Goal: Task Accomplishment & Management: Manage account settings

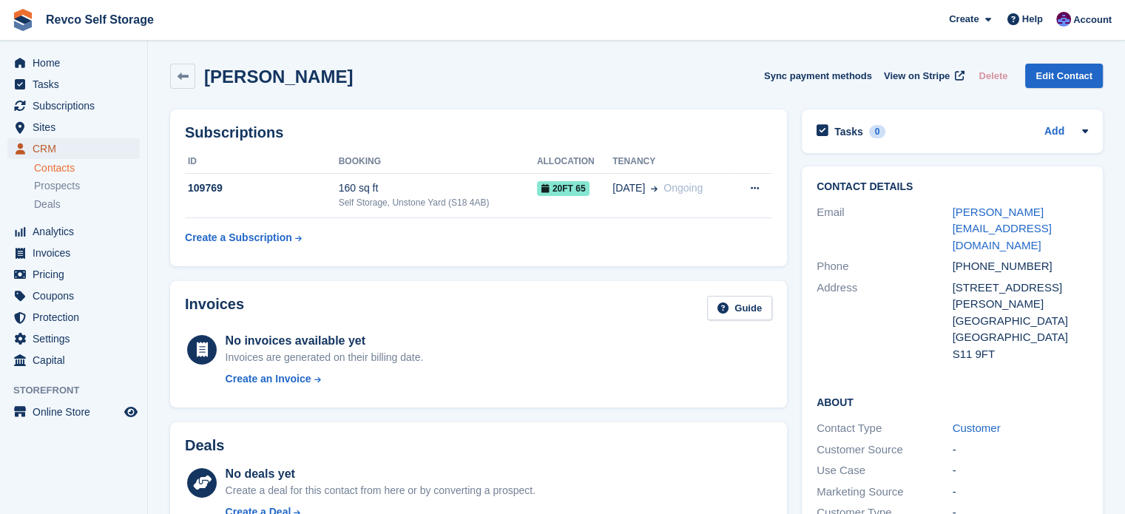
click at [45, 146] on span "CRM" at bounding box center [77, 148] width 89 height 21
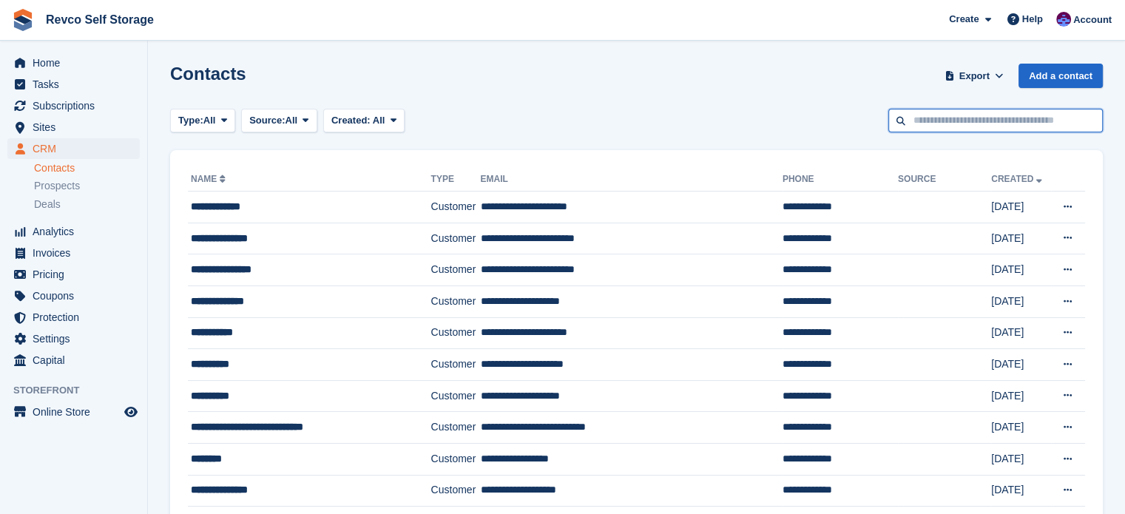
click at [956, 116] on input "text" at bounding box center [995, 121] width 215 height 24
type input "*******"
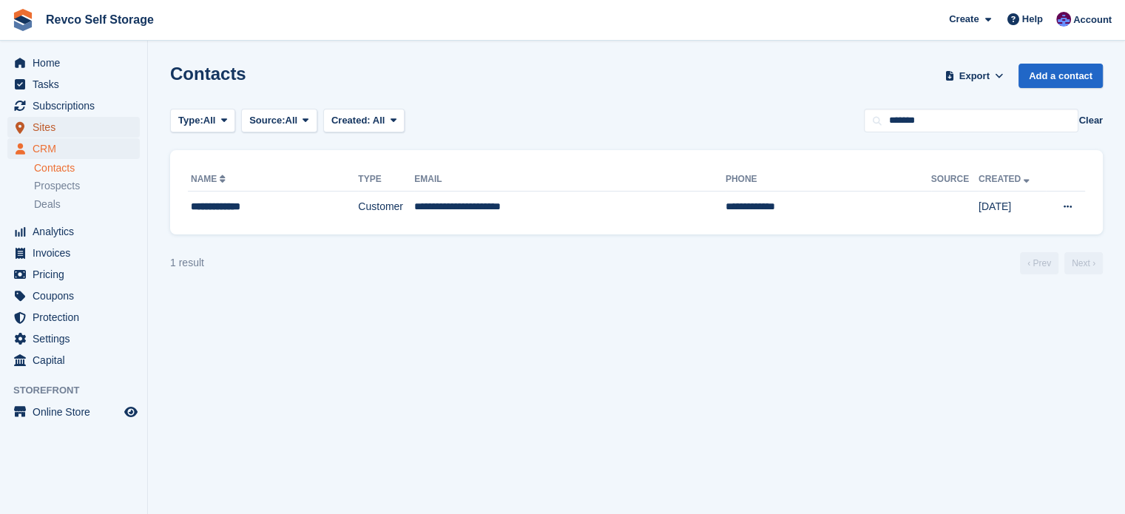
click at [40, 127] on span "Sites" at bounding box center [77, 127] width 89 height 21
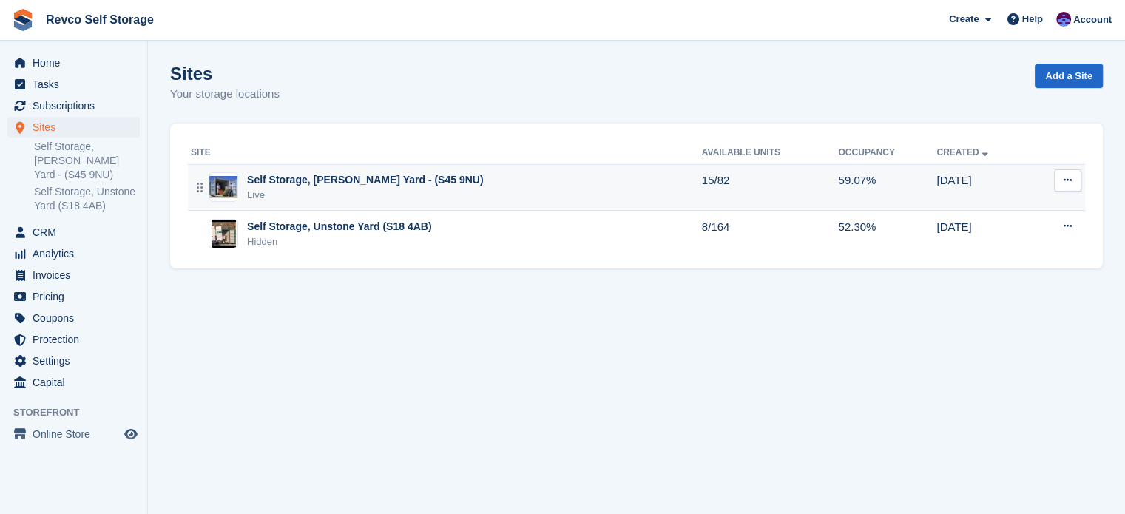
click at [348, 186] on div "Self Storage, [PERSON_NAME] Yard - (S45 9NU)" at bounding box center [365, 180] width 236 height 16
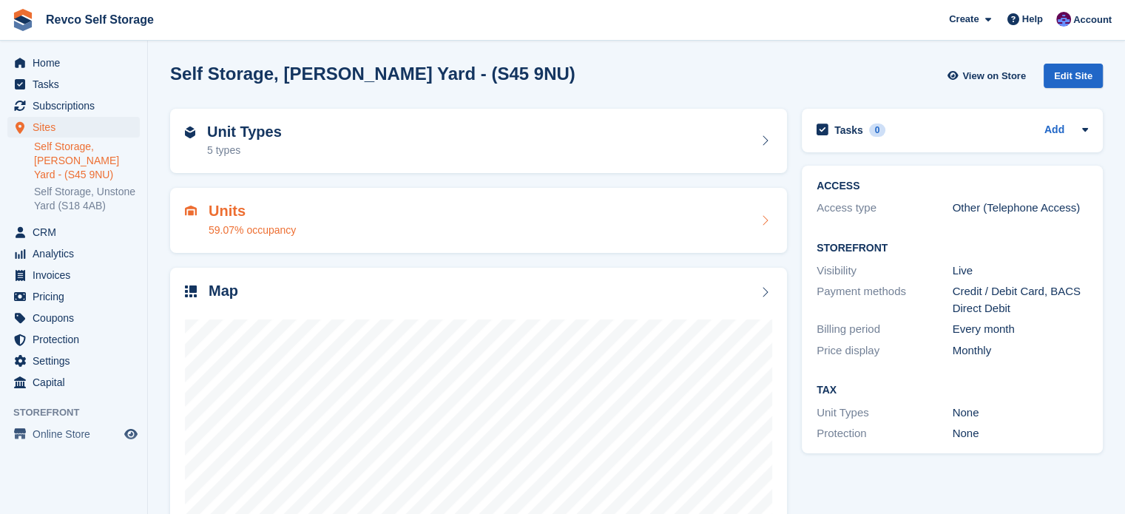
click at [378, 215] on div "Units 59.07% occupancy" at bounding box center [478, 221] width 587 height 36
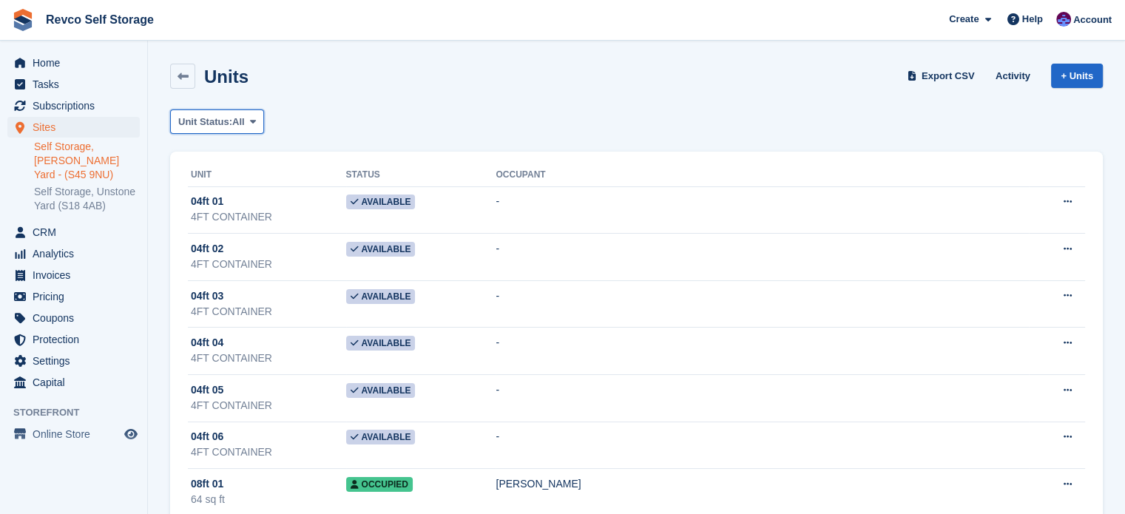
click at [210, 123] on span "Unit Status:" at bounding box center [205, 122] width 54 height 15
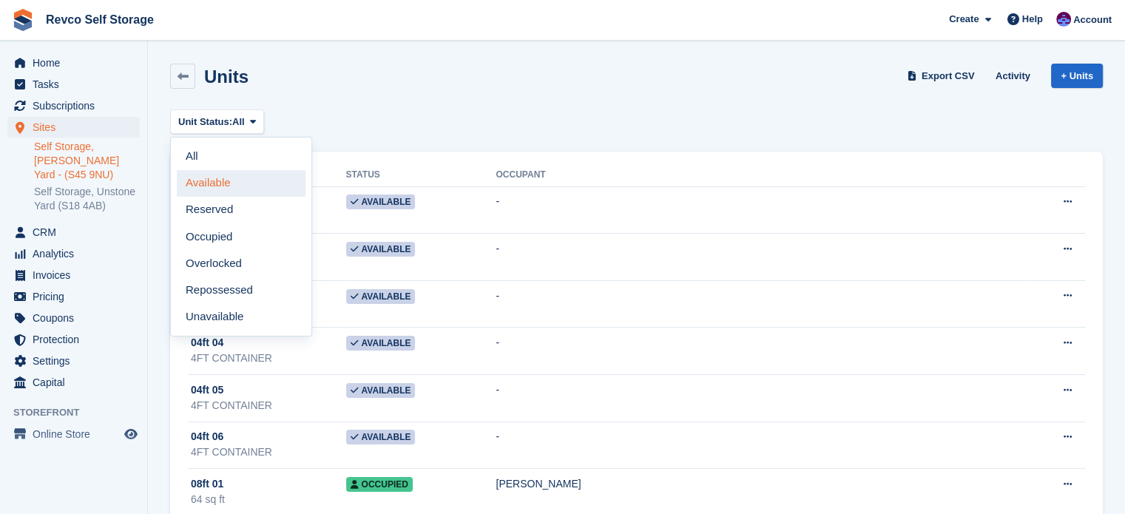
click at [232, 181] on link "Available" at bounding box center [241, 183] width 129 height 27
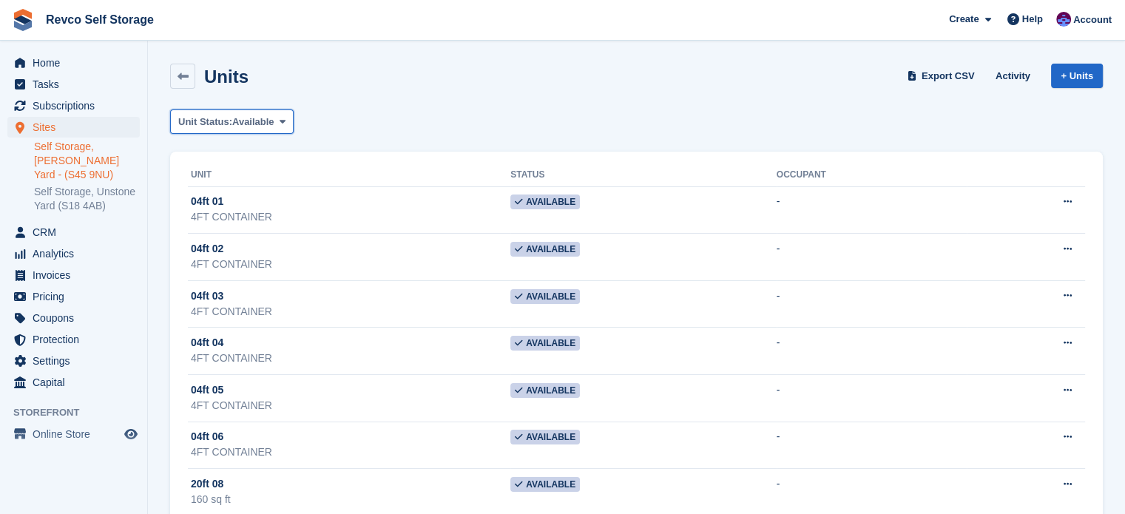
click at [220, 121] on span "Unit Status:" at bounding box center [205, 122] width 54 height 15
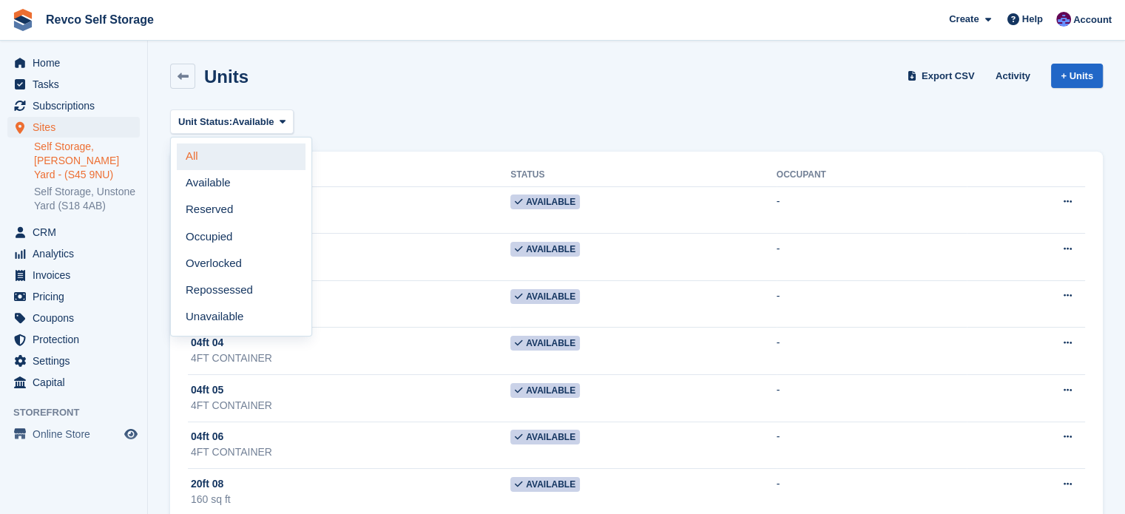
click at [209, 152] on link "All" at bounding box center [241, 157] width 129 height 27
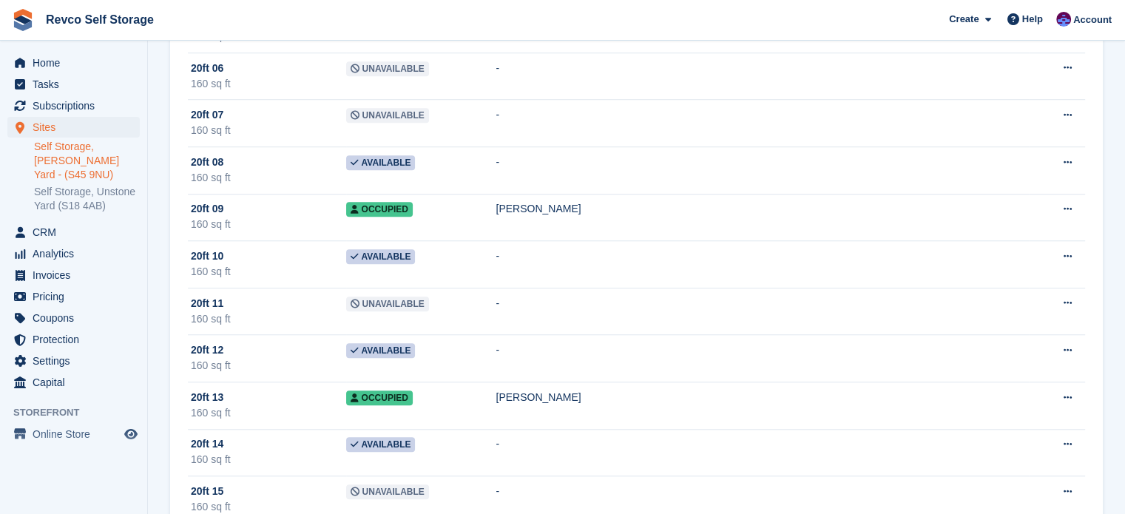
scroll to position [1184, 0]
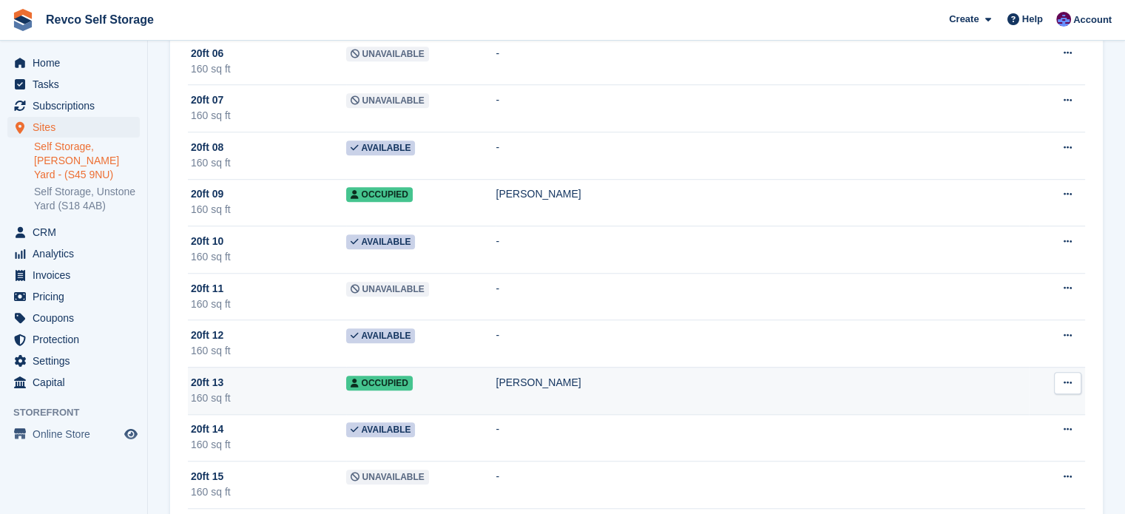
click at [496, 388] on td "Occupied" at bounding box center [421, 390] width 150 height 47
click at [1068, 378] on icon at bounding box center [1068, 383] width 8 height 10
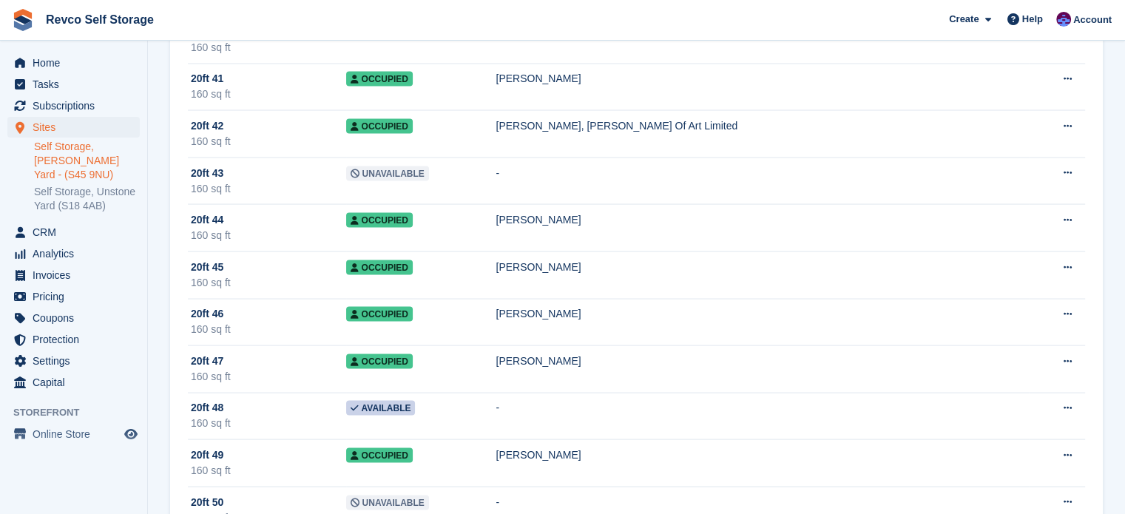
scroll to position [2811, 0]
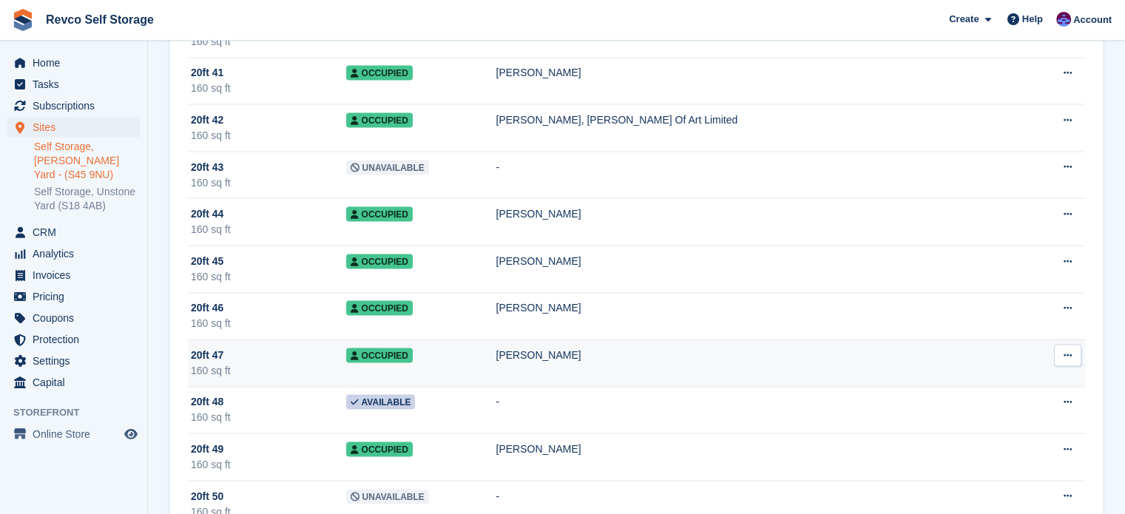
click at [1068, 350] on icon at bounding box center [1068, 355] width 8 height 10
click at [836, 347] on div "Jason Lilley" at bounding box center [762, 355] width 533 height 16
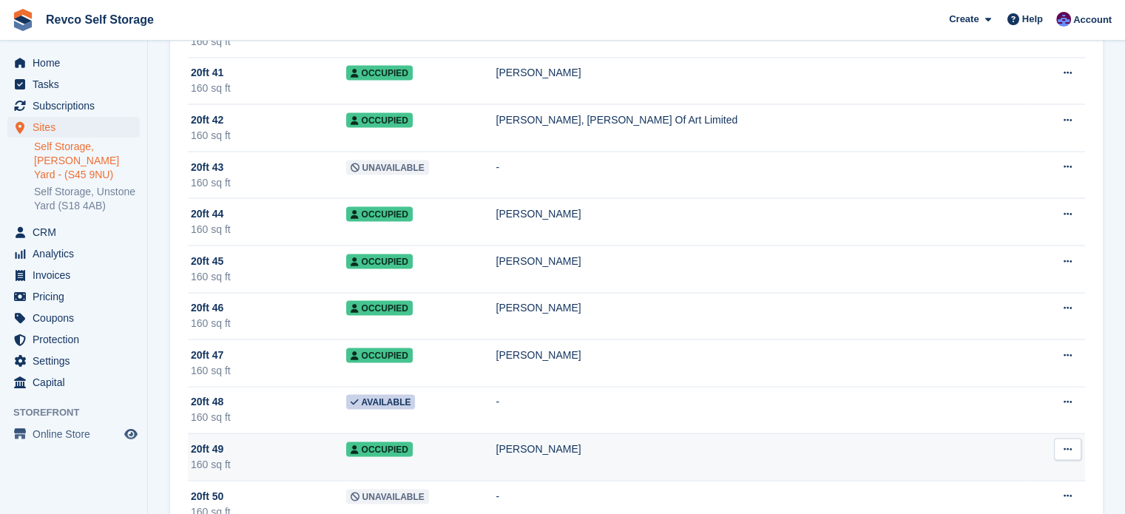
click at [496, 451] on td "Occupied" at bounding box center [421, 456] width 150 height 47
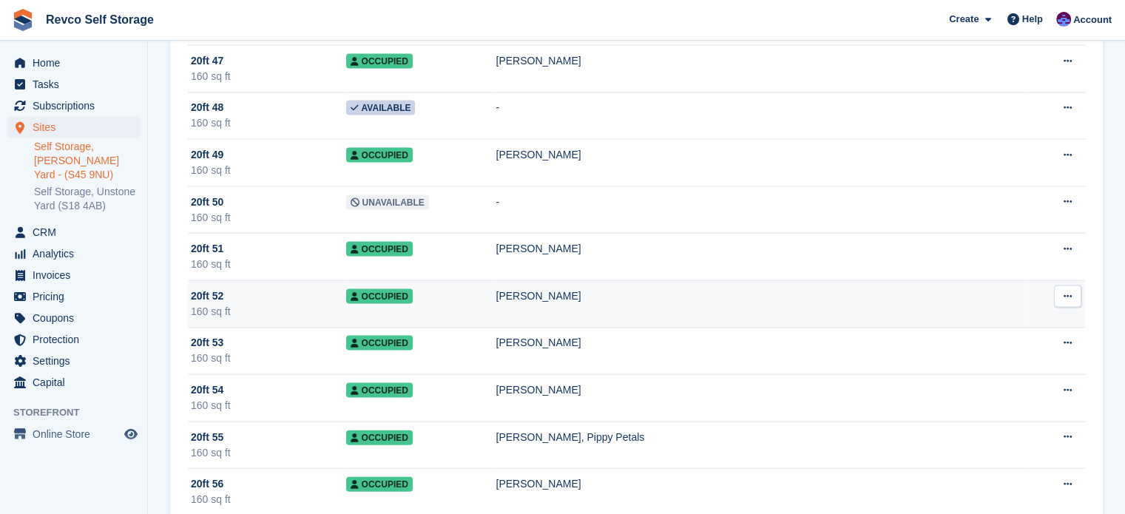
scroll to position [3107, 0]
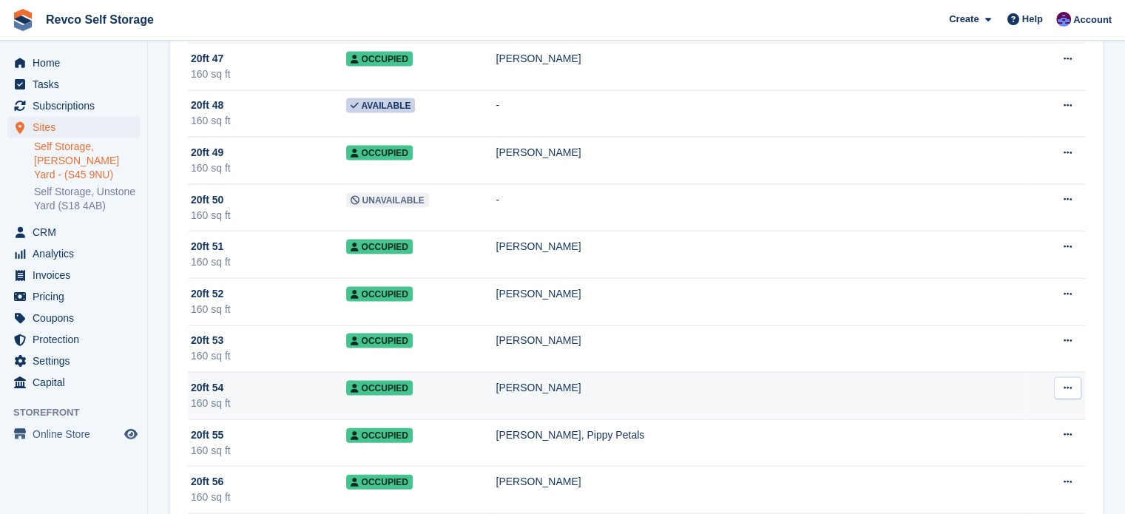
click at [490, 391] on td "Occupied" at bounding box center [421, 396] width 150 height 47
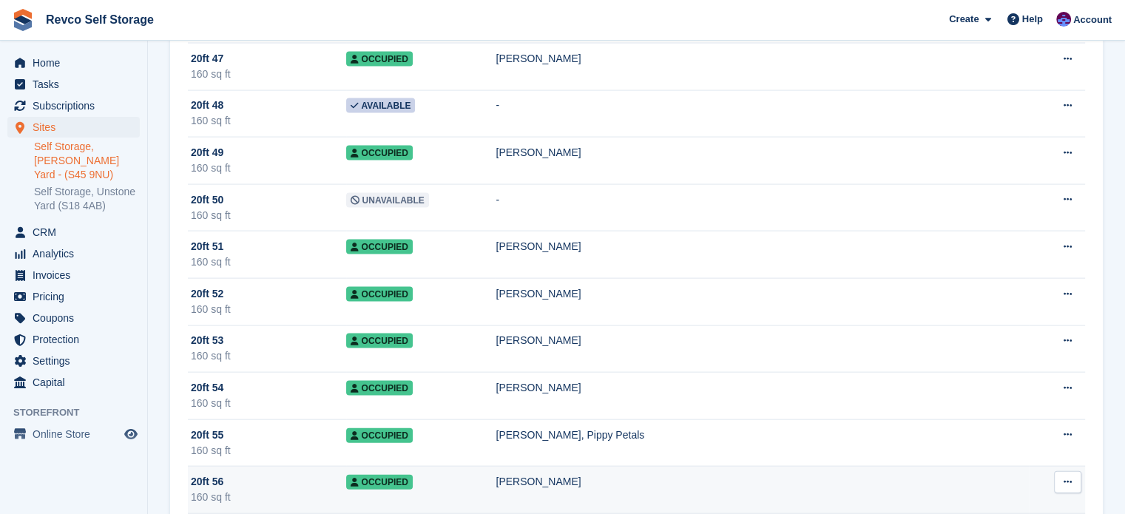
click at [482, 480] on td "Occupied" at bounding box center [421, 490] width 150 height 47
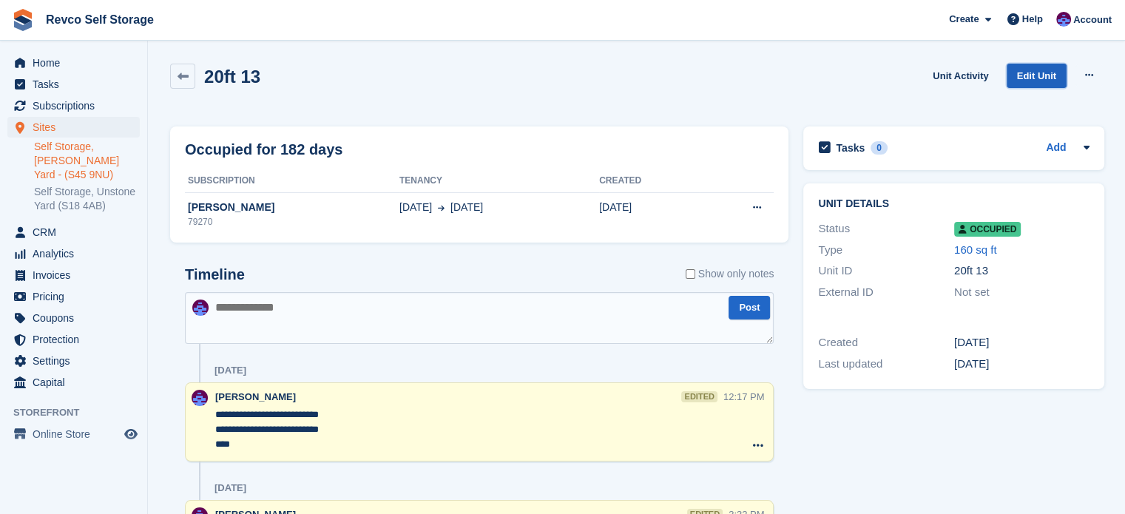
click at [1030, 79] on link "Edit Unit" at bounding box center [1037, 76] width 60 height 24
click at [1097, 79] on button at bounding box center [1089, 75] width 27 height 22
click at [985, 152] on p "Deallocate" at bounding box center [1032, 155] width 129 height 19
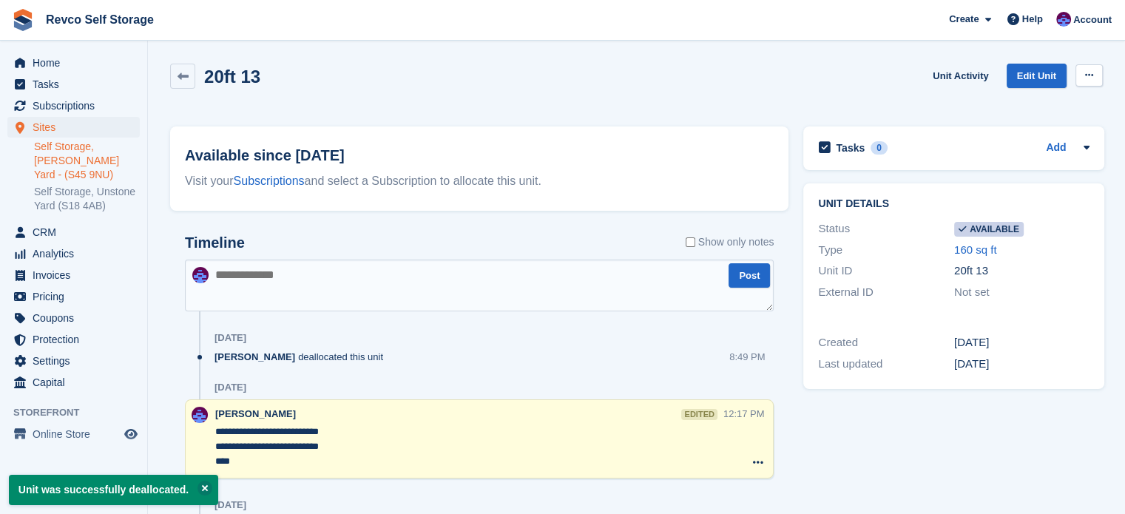
click at [1087, 71] on icon at bounding box center [1089, 75] width 8 height 10
click at [1090, 75] on icon at bounding box center [1089, 75] width 8 height 10
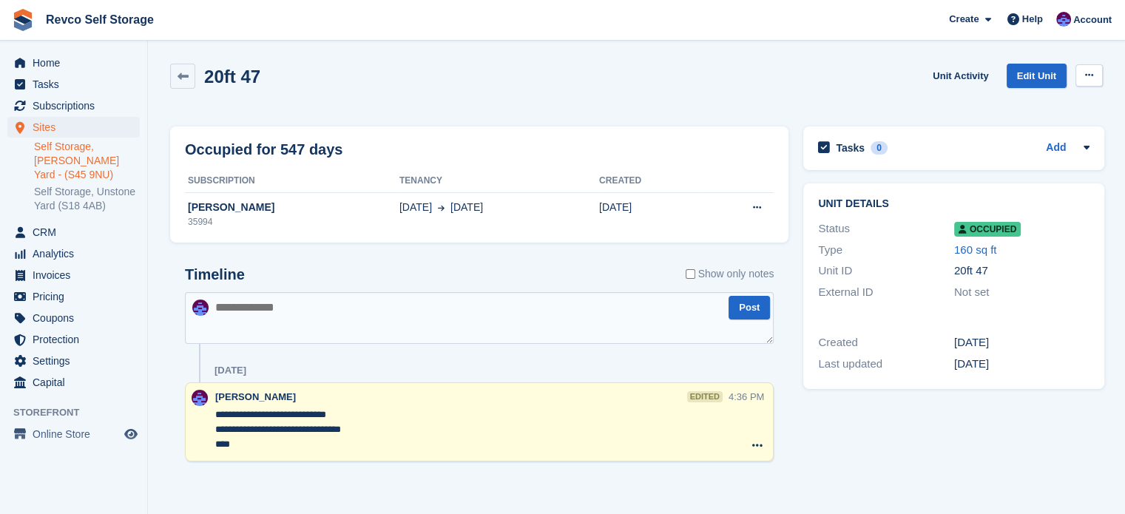
click at [1093, 77] on button at bounding box center [1089, 75] width 27 height 22
click at [1022, 157] on p "Deallocate" at bounding box center [1032, 155] width 129 height 19
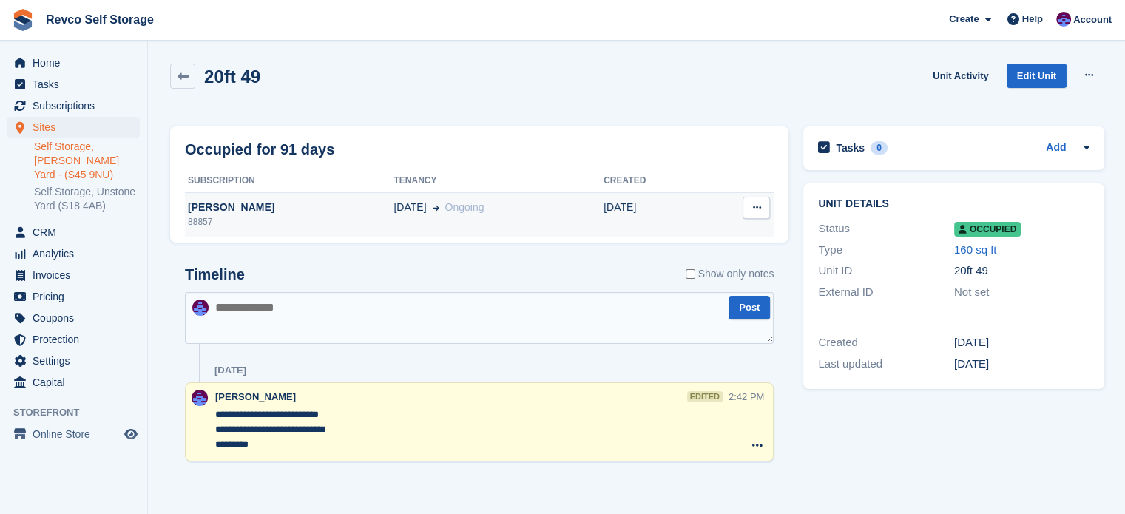
click at [521, 215] on div "01 Jul Ongoing" at bounding box center [499, 208] width 210 height 16
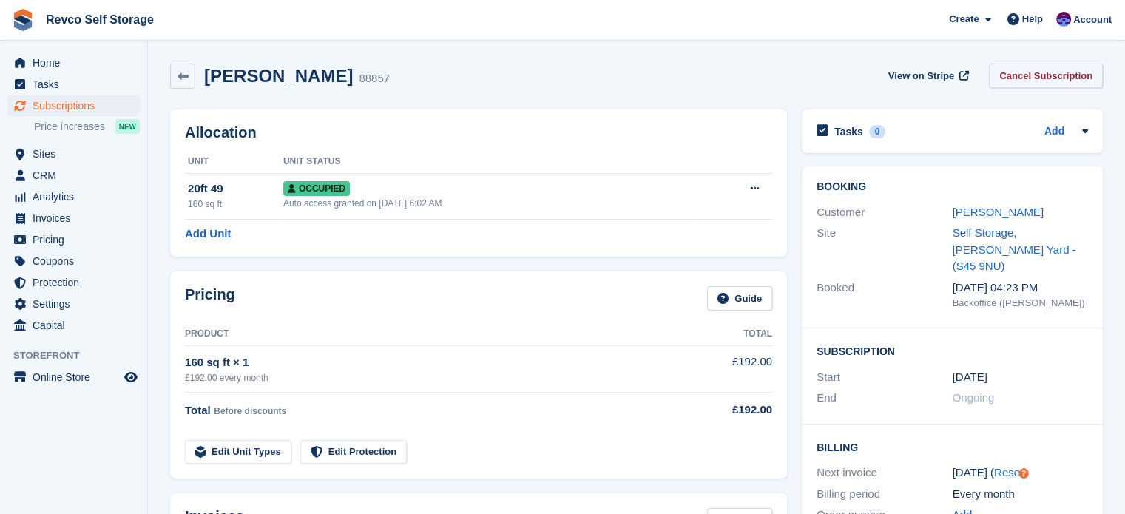
click at [1048, 75] on link "Cancel Subscription" at bounding box center [1046, 76] width 114 height 24
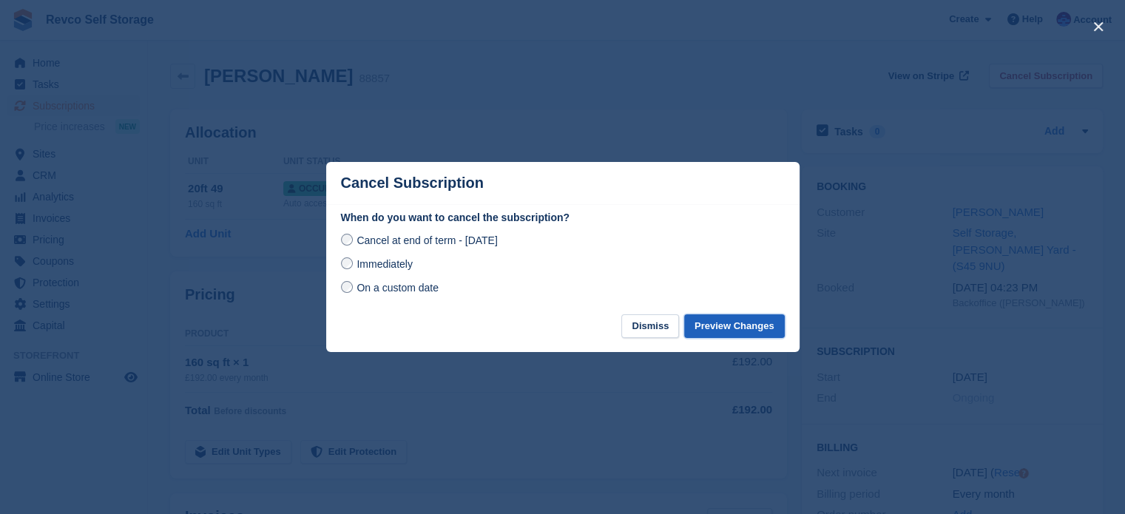
click at [740, 323] on button "Preview Changes" at bounding box center [734, 326] width 101 height 24
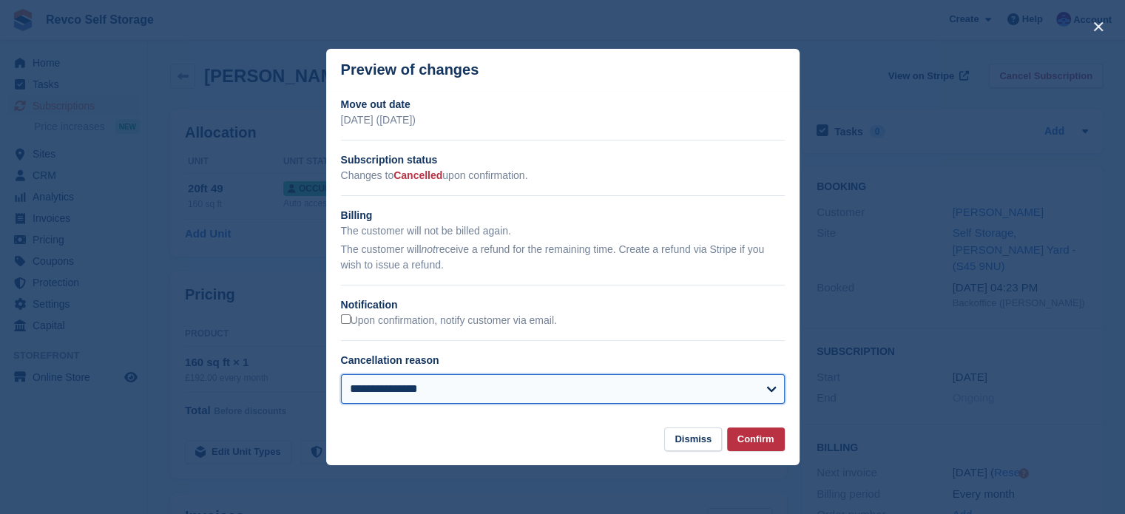
click at [420, 388] on select "**********" at bounding box center [563, 389] width 444 height 30
select select "**********"
click at [341, 375] on select "**********" at bounding box center [563, 389] width 444 height 30
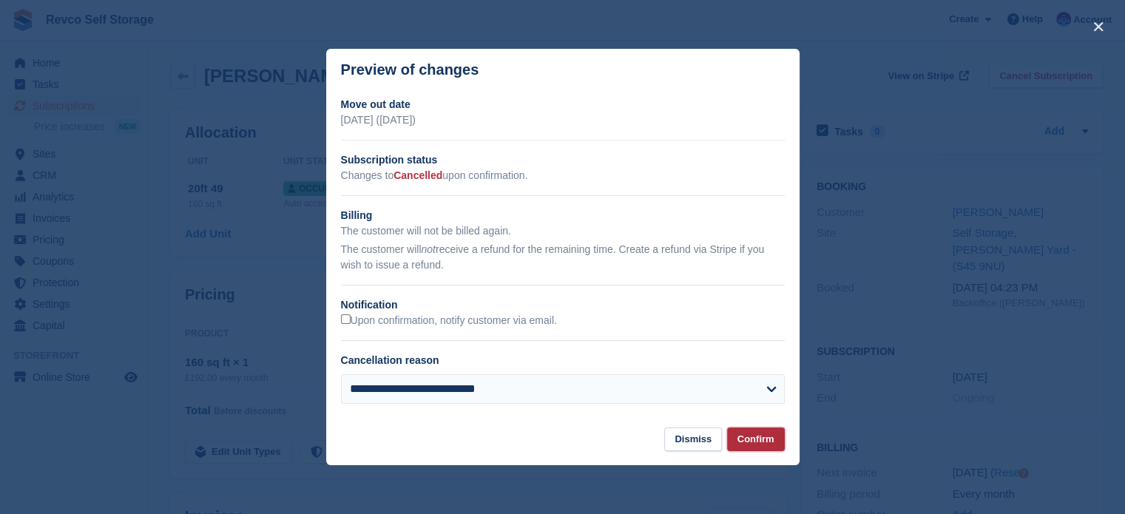
click at [762, 439] on button "Confirm" at bounding box center [756, 440] width 58 height 24
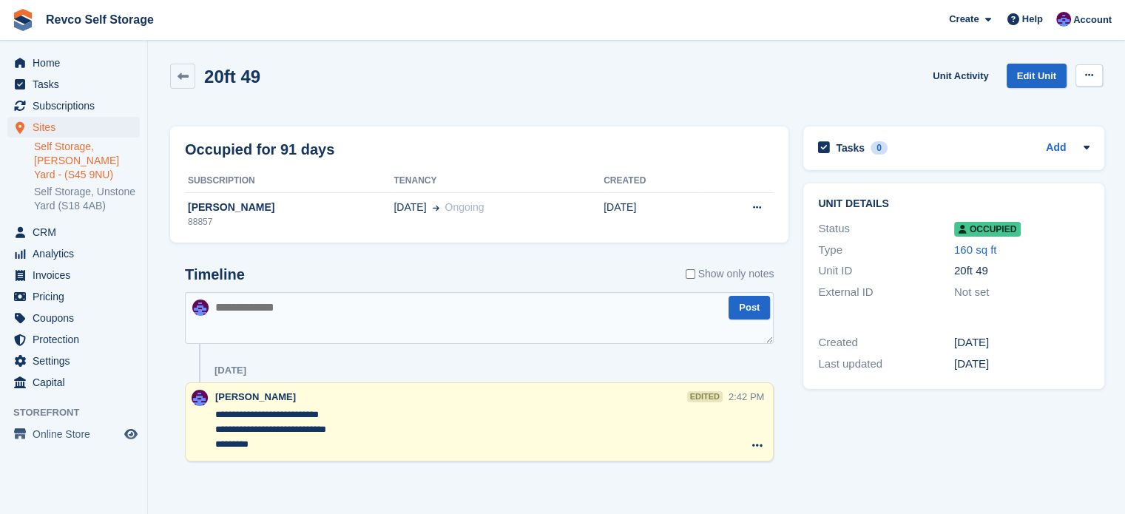
click at [1088, 75] on icon at bounding box center [1089, 75] width 8 height 10
click at [988, 152] on p "Deallocate" at bounding box center [1032, 155] width 129 height 19
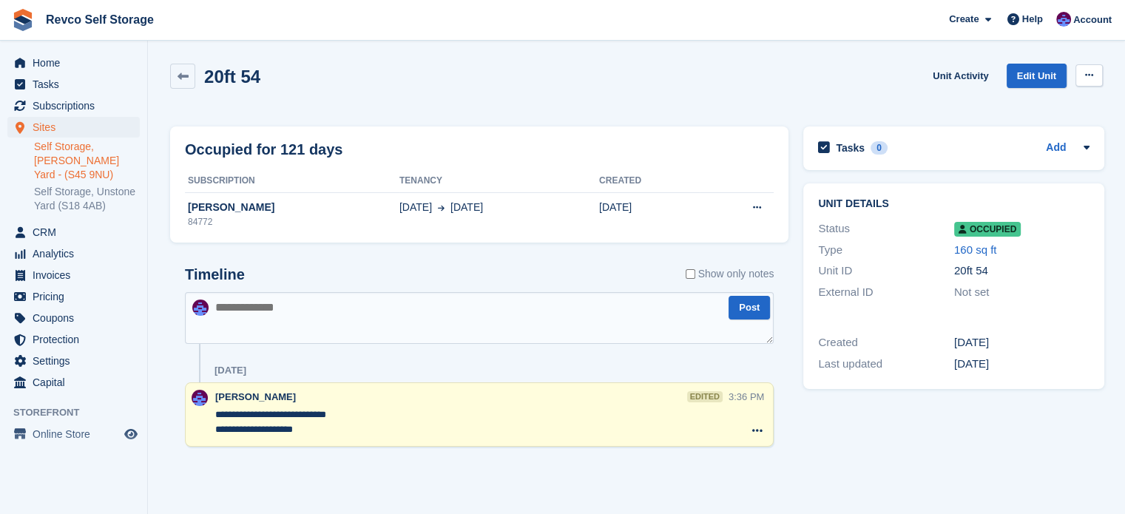
click at [1090, 72] on icon at bounding box center [1089, 75] width 8 height 10
click at [995, 159] on p "Deallocate" at bounding box center [1032, 155] width 129 height 19
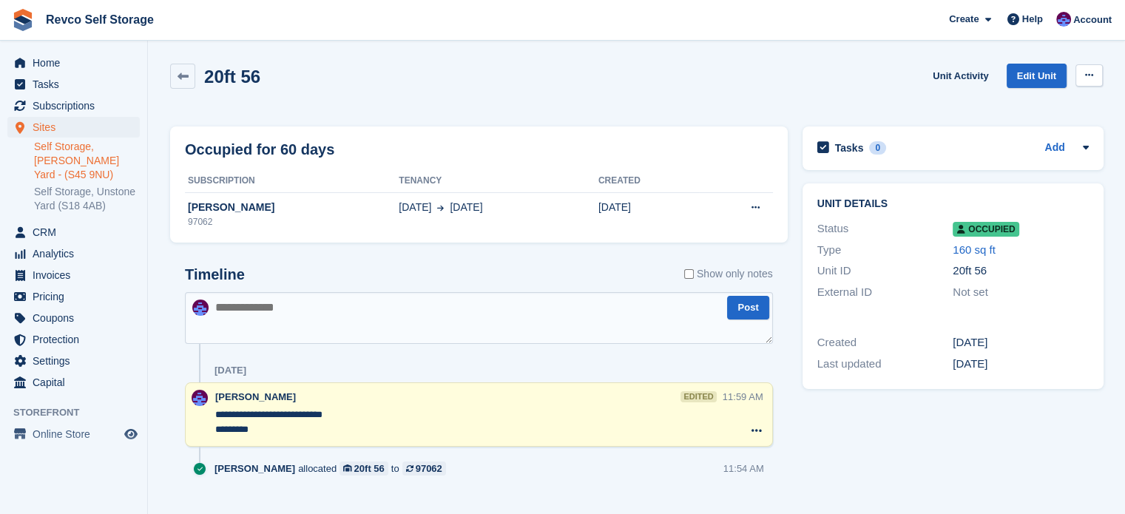
click at [1090, 70] on icon at bounding box center [1089, 75] width 8 height 10
click at [994, 150] on p "Deallocate" at bounding box center [1032, 155] width 129 height 19
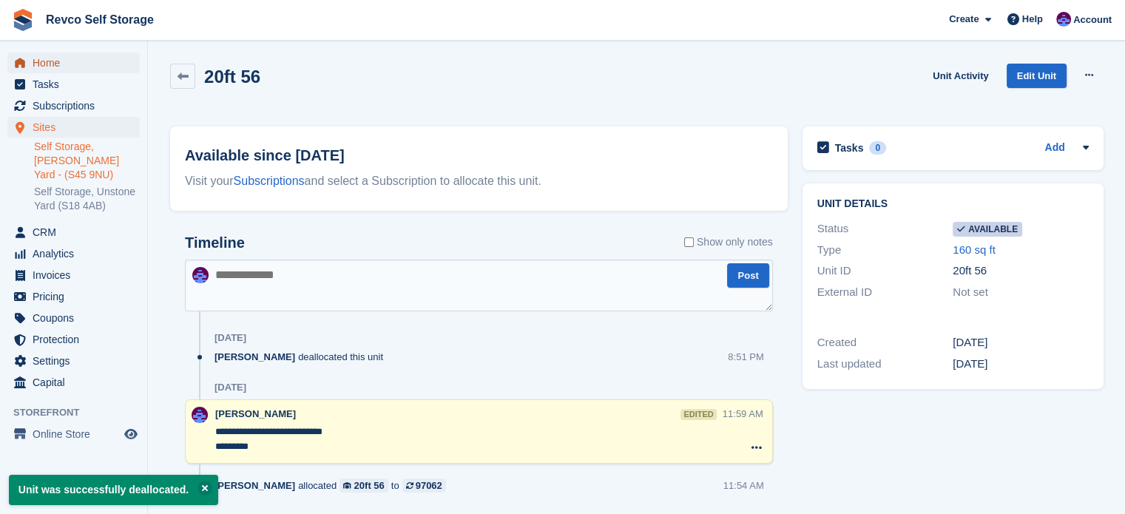
click at [33, 61] on span "Home" at bounding box center [77, 63] width 89 height 21
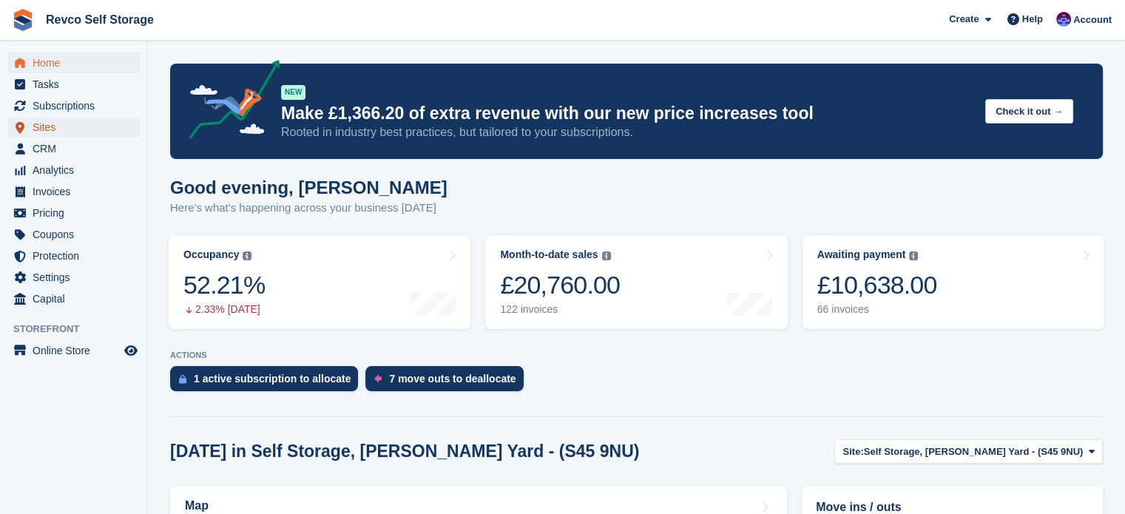
click at [40, 124] on span "Sites" at bounding box center [77, 127] width 89 height 21
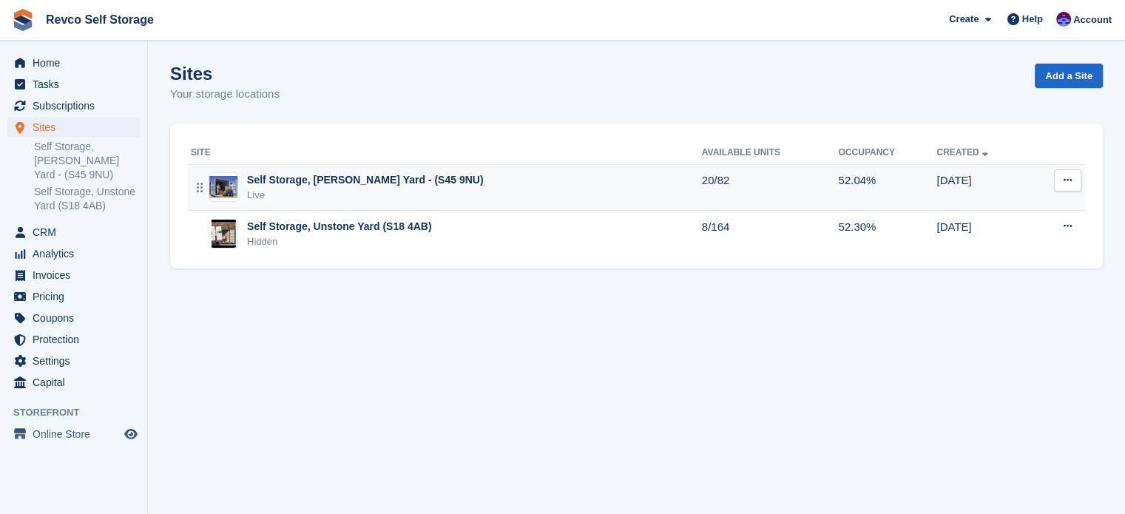
click at [349, 181] on div "Self Storage, [PERSON_NAME] Yard - (S45 9NU)" at bounding box center [365, 180] width 236 height 16
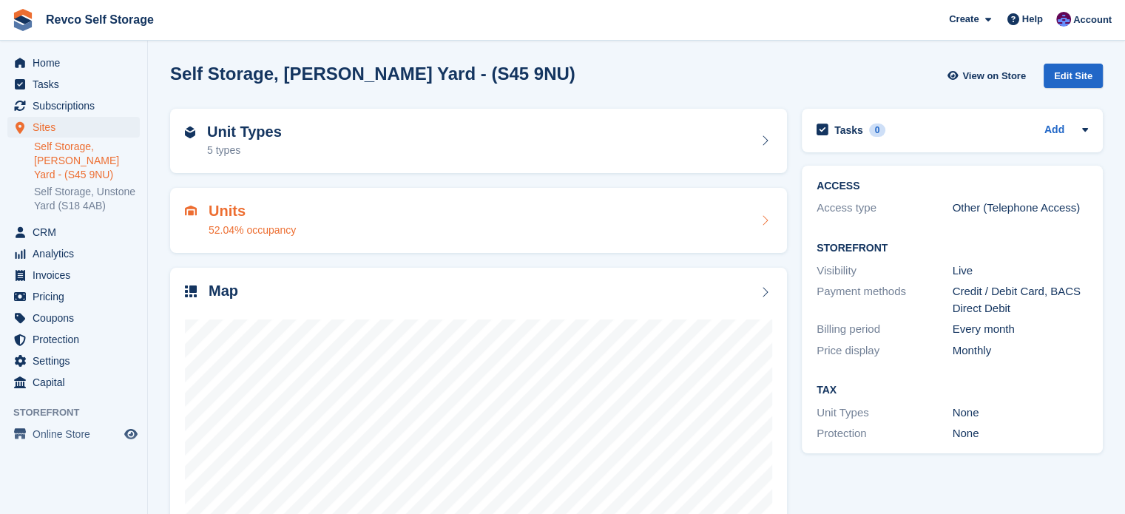
click at [332, 221] on div "Units 52.04% occupancy" at bounding box center [478, 221] width 587 height 36
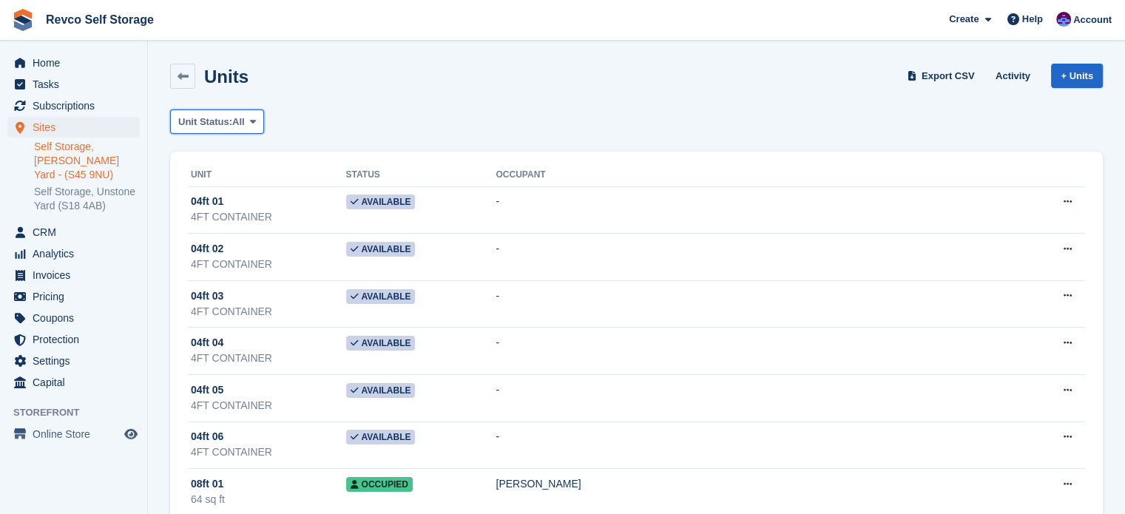
click at [231, 124] on span "Unit Status:" at bounding box center [205, 122] width 54 height 15
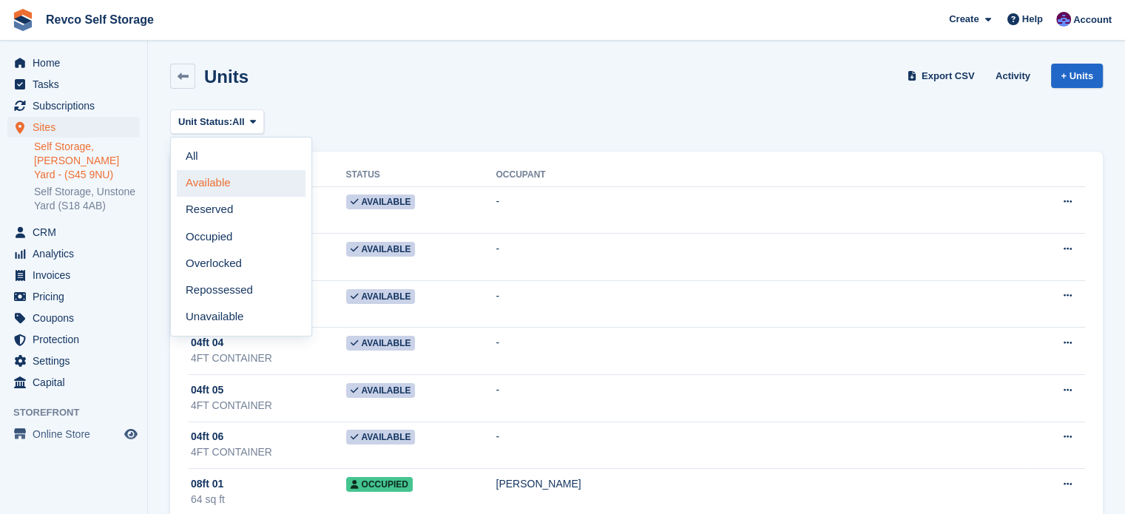
click at [230, 185] on link "Available" at bounding box center [241, 183] width 129 height 27
